Goal: Information Seeking & Learning: Learn about a topic

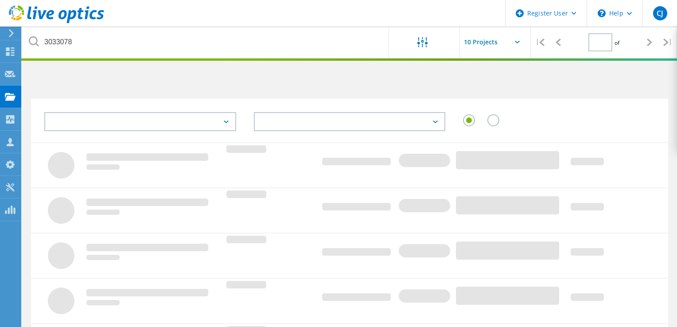
type input "1"
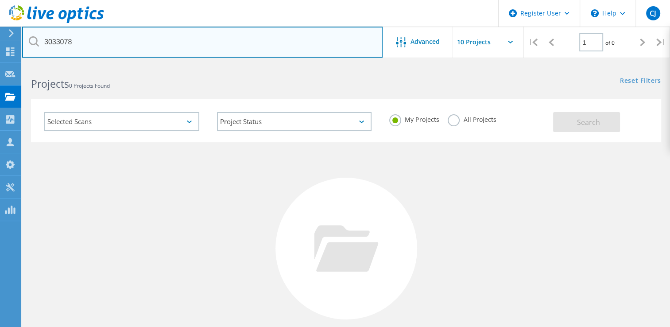
drag, startPoint x: 76, startPoint y: 42, endPoint x: 39, endPoint y: 42, distance: 36.8
click at [39, 42] on input "3033078" at bounding box center [202, 42] width 361 height 31
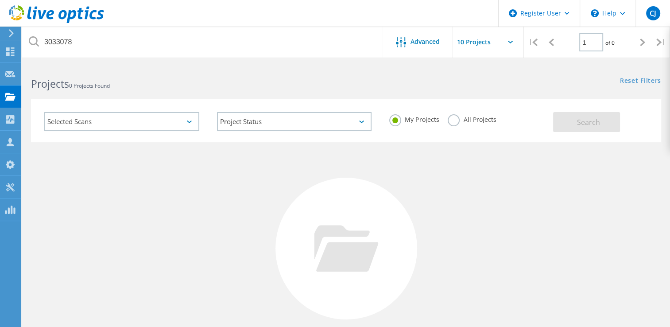
drag, startPoint x: 452, startPoint y: 121, endPoint x: 504, endPoint y: 120, distance: 51.9
click at [452, 121] on label "All Projects" at bounding box center [472, 118] width 48 height 8
click at [0, 0] on input "All Projects" at bounding box center [0, 0] width 0 height 0
click at [565, 120] on button "Search" at bounding box center [586, 122] width 67 height 20
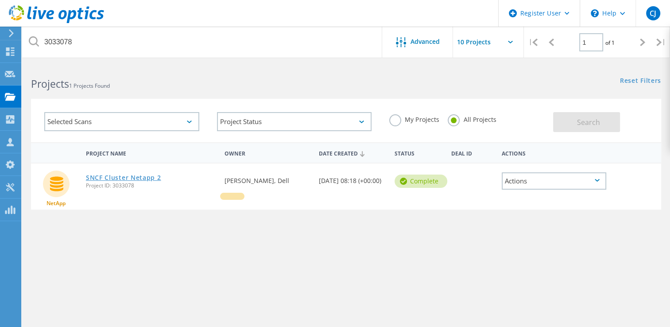
click at [148, 179] on link "SNCF Cluster Netapp 2" at bounding box center [123, 178] width 75 height 6
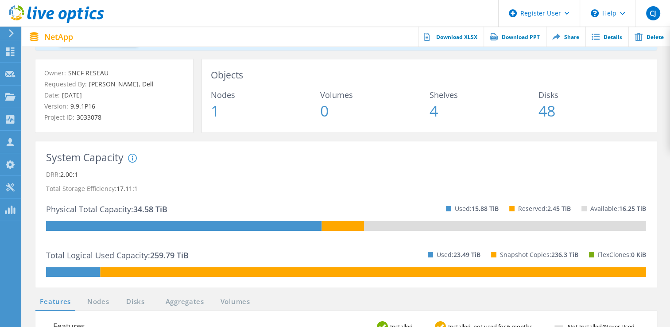
scroll to position [133, 0]
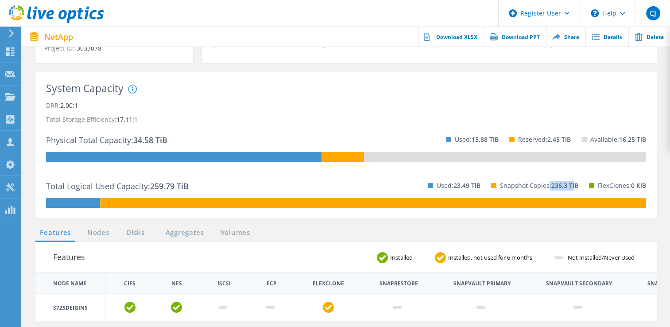
drag, startPoint x: 548, startPoint y: 187, endPoint x: 572, endPoint y: 188, distance: 24.4
click at [572, 188] on p "Snapshot Copies: 236.3 TiB" at bounding box center [539, 186] width 78 height 14
drag, startPoint x: 52, startPoint y: 112, endPoint x: 40, endPoint y: 102, distance: 15.1
click at [52, 109] on p "DRR: 2.00:1" at bounding box center [346, 105] width 600 height 14
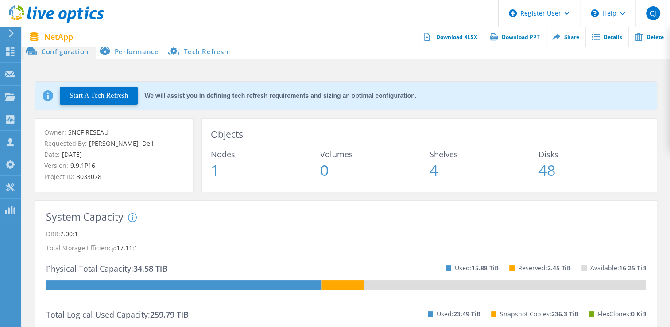
scroll to position [0, 0]
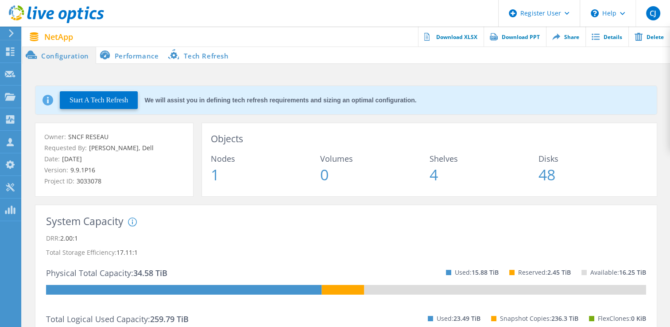
click at [129, 56] on li "Performance" at bounding box center [131, 55] width 70 height 18
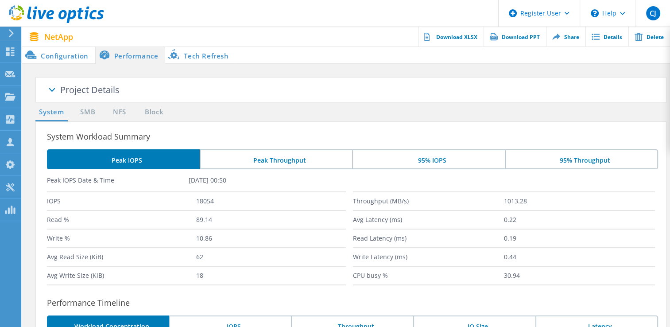
click at [183, 56] on li "Tech Refresh" at bounding box center [200, 55] width 70 height 18
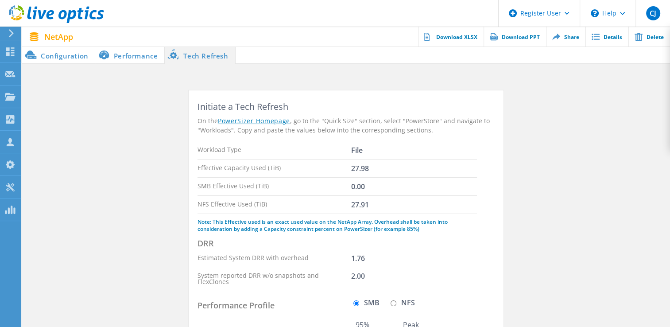
click at [356, 151] on div "File" at bounding box center [357, 150] width 12 height 7
click at [83, 98] on section "Initiate a Tech Refresh On the PowerSizer Homepage , go to the "Quick Size" sec…" at bounding box center [346, 306] width 648 height 432
click at [64, 57] on li "Configuration" at bounding box center [58, 55] width 73 height 18
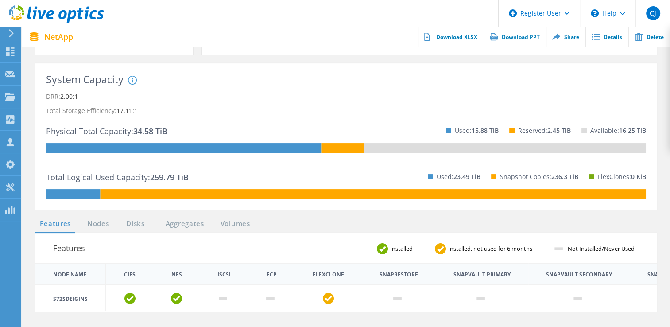
scroll to position [141, 0]
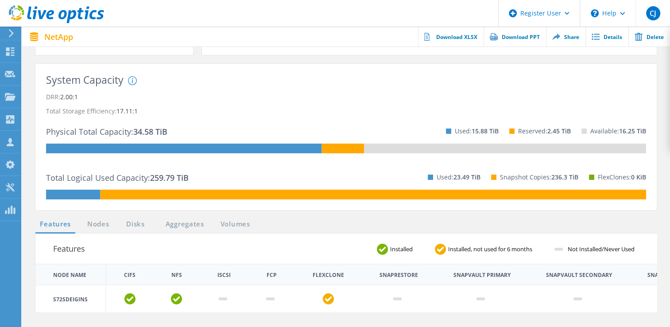
click at [55, 97] on p "DRR: 2.00:1" at bounding box center [346, 97] width 600 height 14
drag, startPoint x: 55, startPoint y: 97, endPoint x: 85, endPoint y: 96, distance: 29.7
click at [85, 96] on p "DRR: 2.00:1" at bounding box center [346, 97] width 600 height 14
click at [64, 113] on p "Total Storage Efficiency: 17.11:1" at bounding box center [346, 111] width 600 height 14
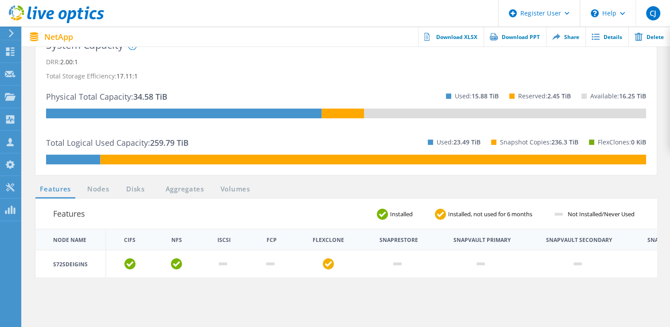
scroll to position [179, 0]
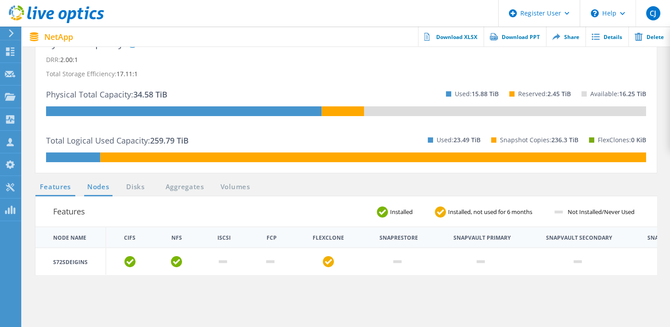
click at [93, 185] on link "Nodes" at bounding box center [98, 187] width 28 height 11
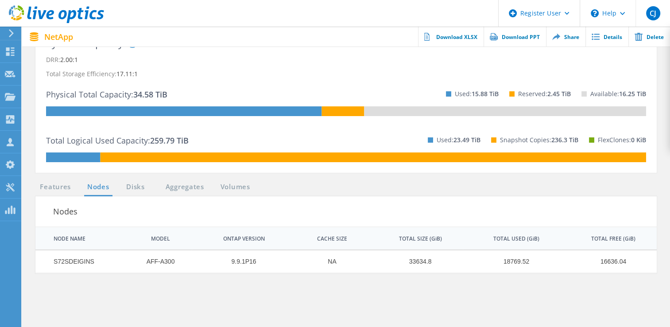
click at [152, 261] on td "AFF-A300" at bounding box center [156, 261] width 72 height 23
drag, startPoint x: 152, startPoint y: 261, endPoint x: 164, endPoint y: 263, distance: 11.6
click at [164, 263] on td "AFF-A300" at bounding box center [156, 261] width 72 height 23
click at [277, 73] on p "Total Storage Efficiency: 17.11:1" at bounding box center [346, 74] width 600 height 14
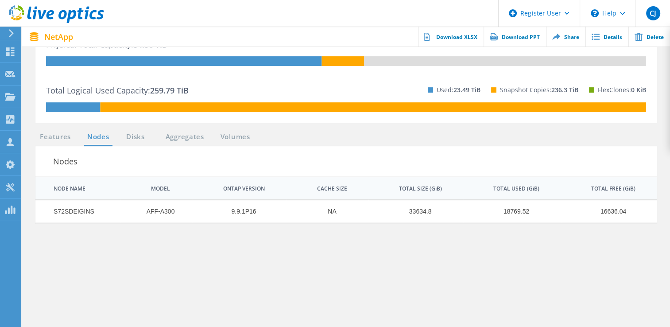
scroll to position [230, 0]
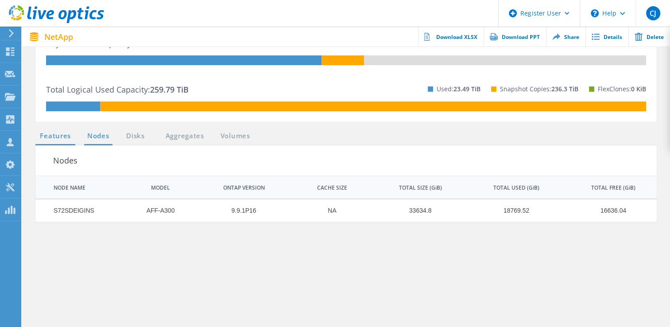
click at [54, 137] on link "Features" at bounding box center [55, 136] width 40 height 11
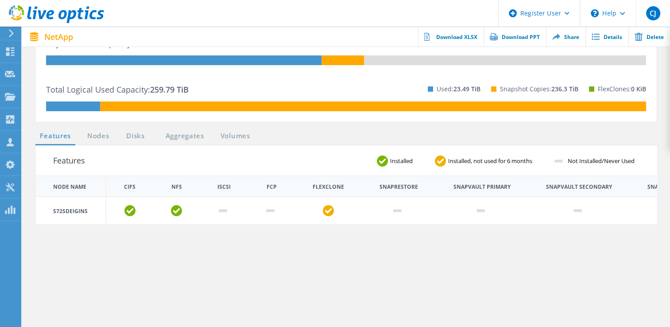
click at [304, 281] on div "Features Installed Installed, not used for 6 months Not Installed/Never Used No…" at bounding box center [346, 297] width 631 height 304
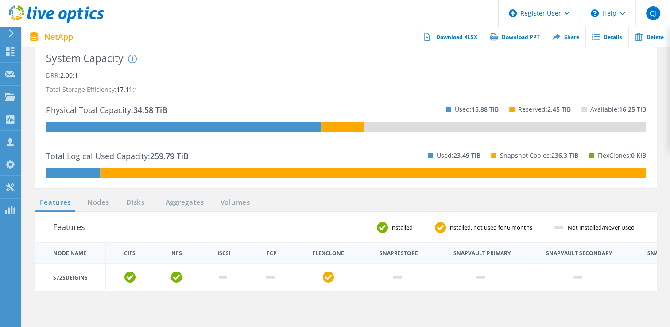
scroll to position [163, 0]
click at [135, 204] on link "Disks" at bounding box center [136, 202] width 24 height 11
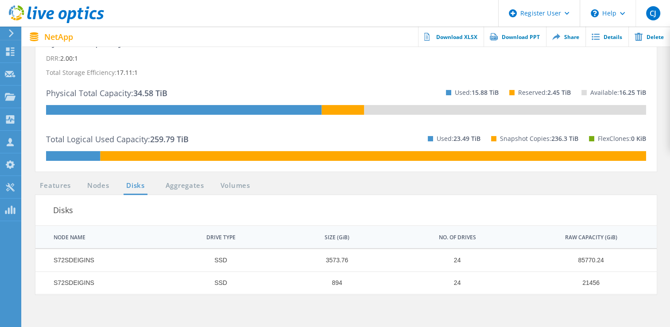
scroll to position [197, 0]
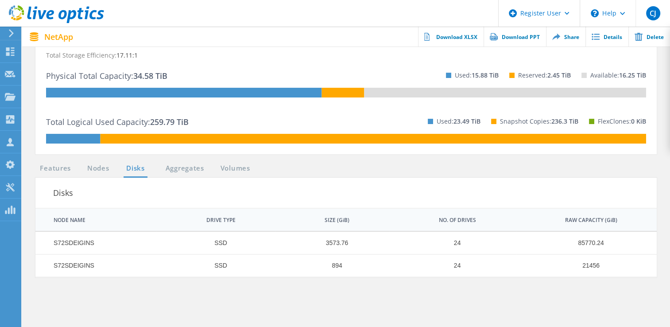
click at [594, 266] on td "21456" at bounding box center [586, 265] width 141 height 23
drag, startPoint x: 594, startPoint y: 266, endPoint x: 494, endPoint y: 295, distance: 103.3
click at [494, 295] on section "Features Nodes Disks Aggregates Volumes Disks | 1 of 1 | NODE NAME DRIVE TYPE S…" at bounding box center [346, 318] width 631 height 310
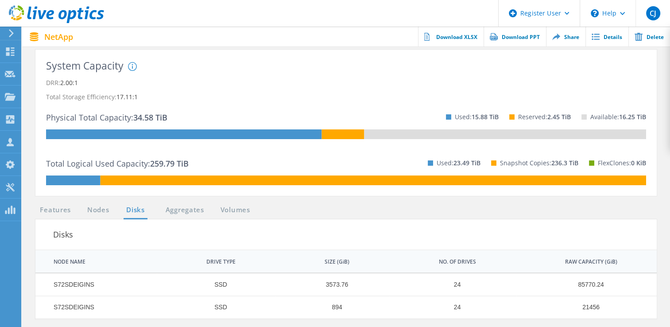
scroll to position [164, 0]
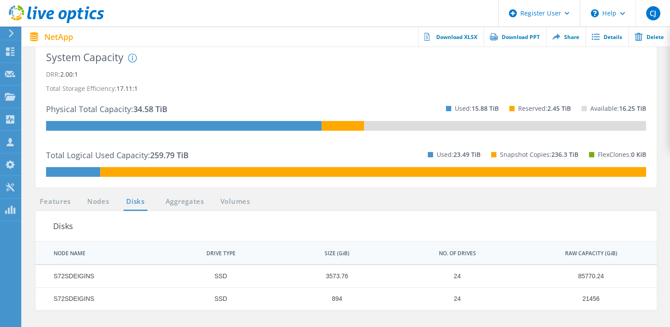
click at [364, 308] on td "894" at bounding box center [333, 299] width 114 height 23
click at [222, 200] on link "Volumes" at bounding box center [235, 201] width 39 height 11
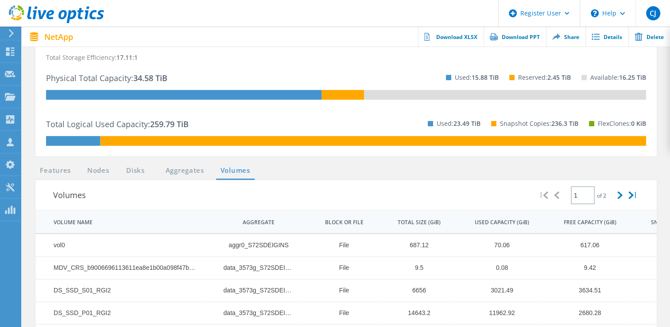
scroll to position [194, 0]
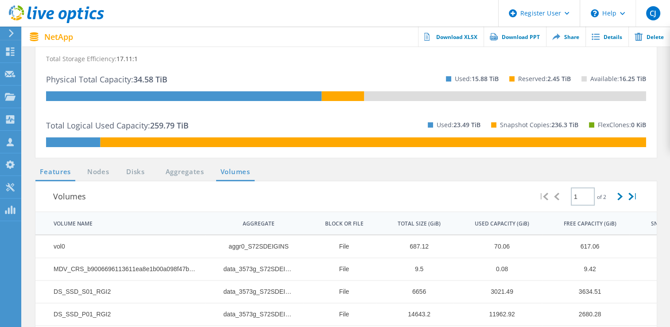
click at [54, 169] on link "Features" at bounding box center [55, 172] width 40 height 11
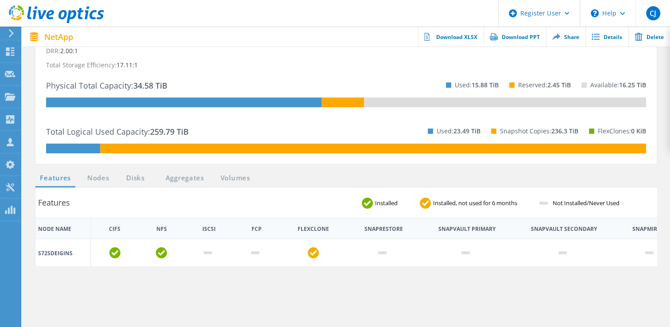
scroll to position [0, 0]
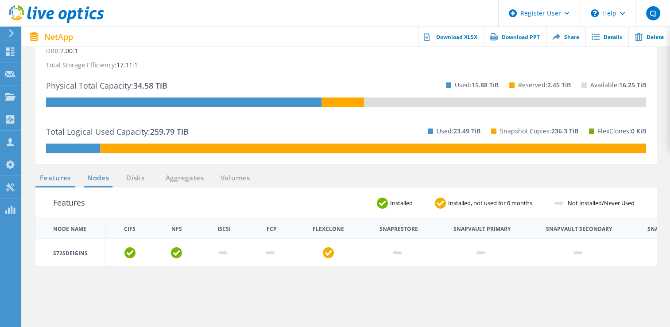
click at [97, 176] on link "Nodes" at bounding box center [98, 178] width 28 height 11
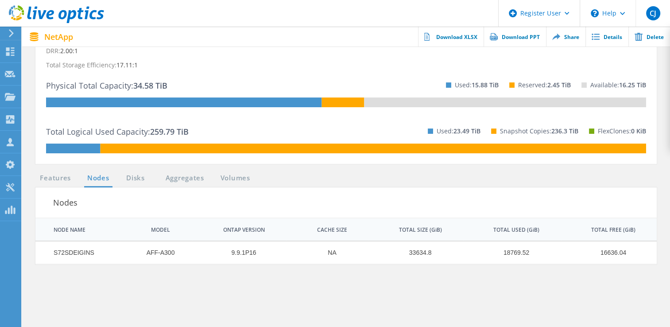
scroll to position [214, 0]
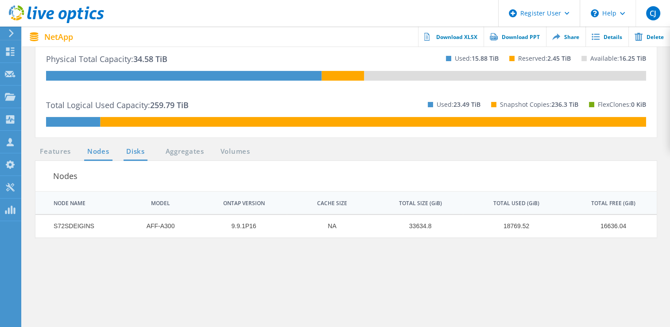
click at [136, 152] on link "Disks" at bounding box center [136, 151] width 24 height 11
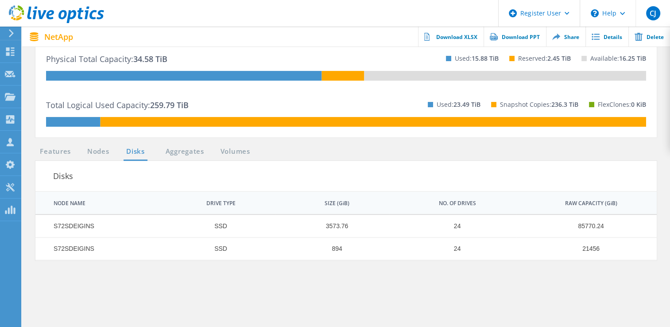
scroll to position [236, 0]
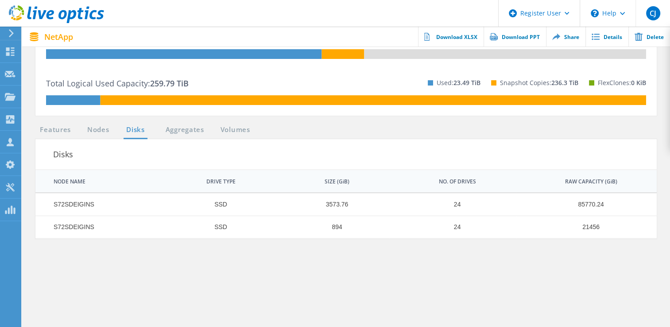
click at [133, 285] on section "Features Nodes Disks Aggregates Volumes Disks | 1 of 1 | NODE NAME DRIVE TYPE S…" at bounding box center [346, 280] width 631 height 310
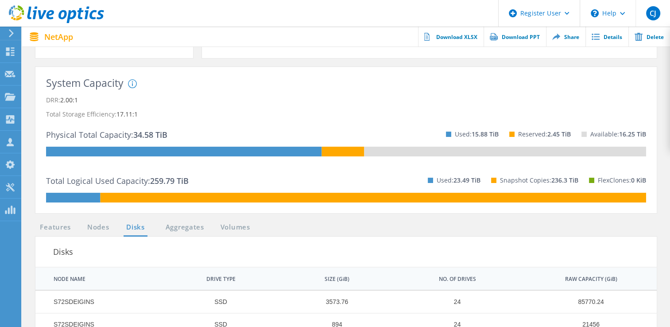
scroll to position [117, 0]
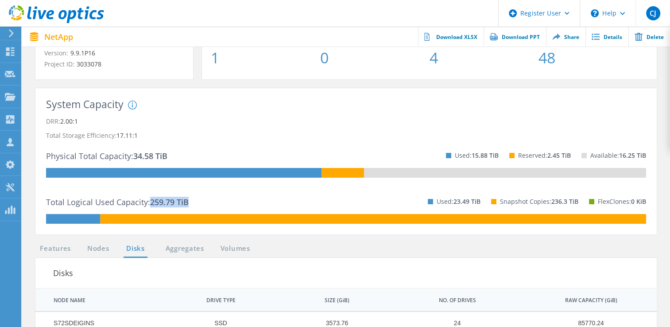
drag, startPoint x: 149, startPoint y: 202, endPoint x: 191, endPoint y: 204, distance: 41.7
click at [191, 204] on div "Total Logical Used Capacity: 259.79 TiB Used: 23.49 TiB Snapshot Copies: 236.3 …" at bounding box center [346, 201] width 600 height 25
click at [279, 208] on div "Total Logical Used Capacity: 259.79 TiB Used: 23.49 TiB Snapshot Copies: 236.3 …" at bounding box center [346, 201] width 600 height 25
click at [220, 200] on div "Total Logical Used Capacity: 259.79 TiB Used: 23.49 TiB Snapshot Copies: 236.3 …" at bounding box center [346, 201] width 600 height 25
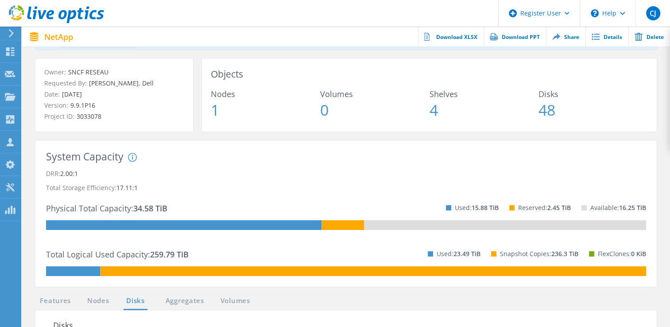
scroll to position [67, 0]
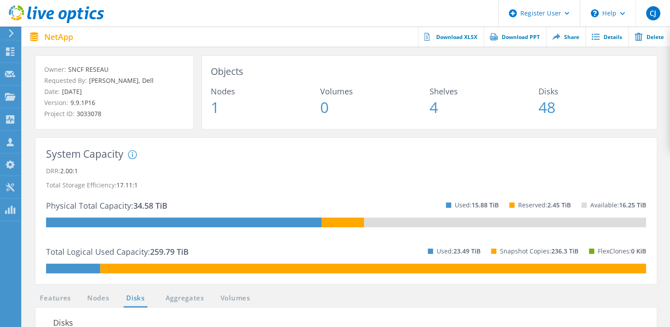
click at [220, 200] on div "System DRR represents DRR w/o SnapShots and FlexClones for newer OnTap versions…" at bounding box center [200, 183] width 144 height 66
click at [269, 160] on div "System DRR represents DRR w/o SnapShots and FlexClones for newer OnTap versions…" at bounding box center [200, 183] width 144 height 66
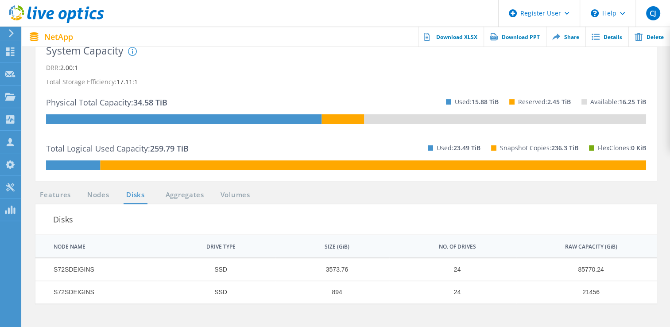
scroll to position [170, 0]
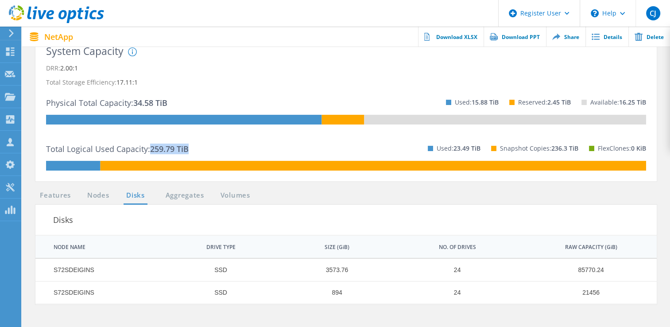
drag, startPoint x: 152, startPoint y: 151, endPoint x: 196, endPoint y: 153, distance: 44.8
click at [196, 153] on div "Total Logical Used Capacity: 259.79 TiB Used: 23.49 TiB Snapshot Copies: 236.3 …" at bounding box center [346, 148] width 600 height 25
click at [179, 153] on span "259.79 TiB" at bounding box center [169, 149] width 39 height 11
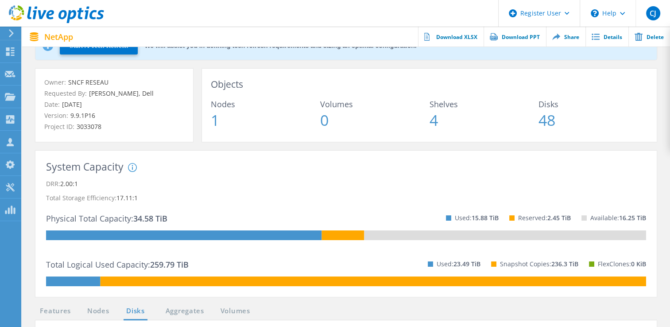
scroll to position [0, 0]
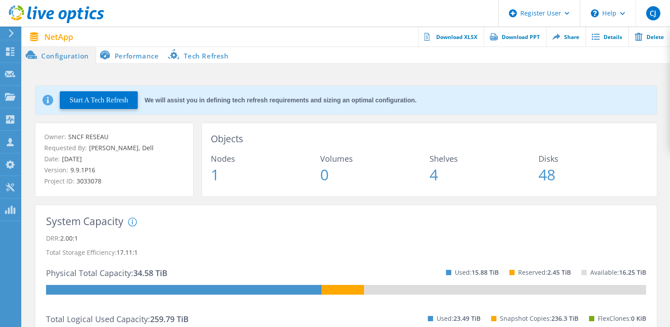
click at [215, 176] on span "1" at bounding box center [265, 174] width 109 height 15
click at [260, 237] on div "System DRR represents DRR w/o SnapShots and FlexClones for newer OnTap versions…" at bounding box center [200, 251] width 144 height 66
click at [396, 235] on p "DRR: 2.00:1" at bounding box center [346, 238] width 600 height 14
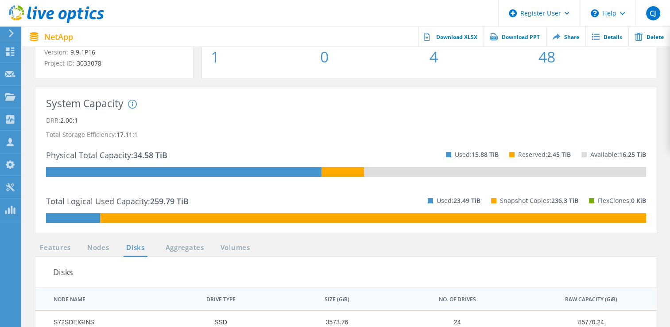
scroll to position [116, 0]
